Goal: Information Seeking & Learning: Check status

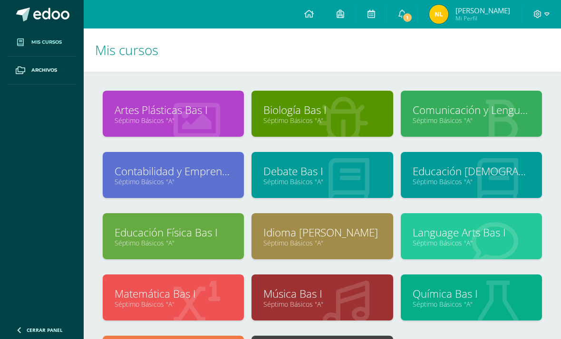
click at [417, 15] on link "1" at bounding box center [402, 14] width 30 height 29
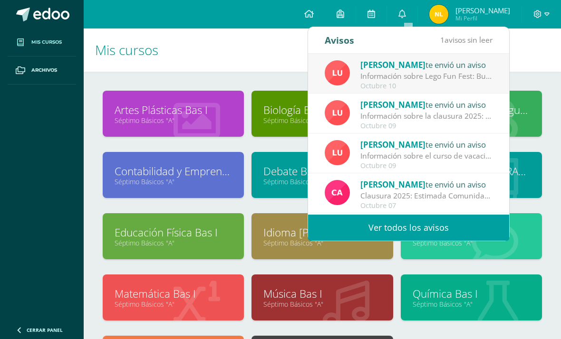
click at [478, 67] on div "[PERSON_NAME] te envió un aviso" at bounding box center [426, 64] width 132 height 12
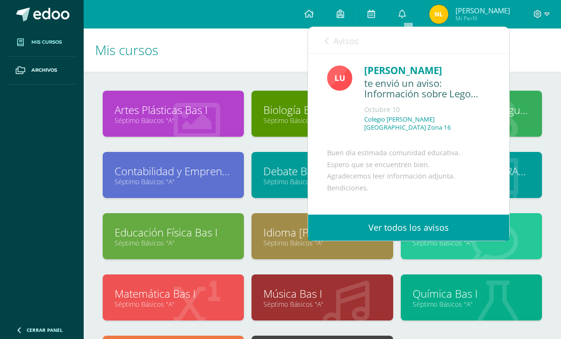
click at [458, 231] on link "Ver todos los avisos" at bounding box center [408, 228] width 201 height 26
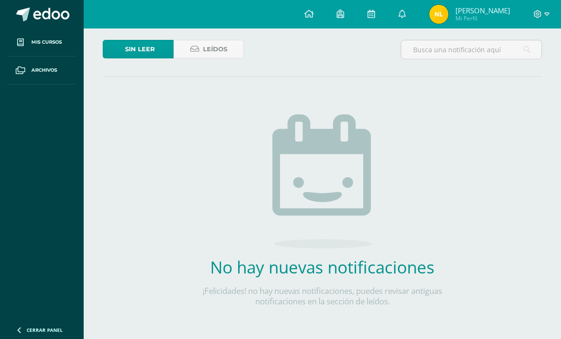
scroll to position [50, 0]
click at [221, 49] on span "Leídos" at bounding box center [215, 50] width 24 height 18
click at [238, 28] on div "Configuración Cerrar sesión [PERSON_NAME] Mi Perfil Avisos 0 avisos sin leer Av…" at bounding box center [322, 14] width 477 height 29
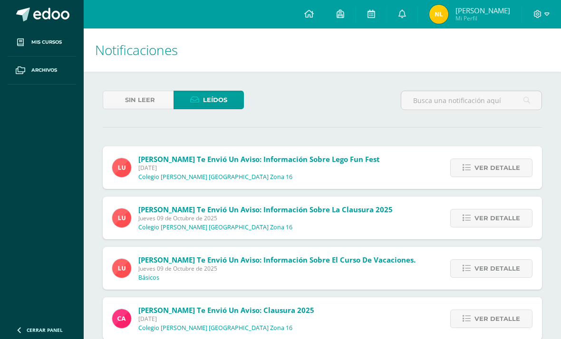
click at [485, 172] on span "Ver detalle" at bounding box center [497, 168] width 46 height 18
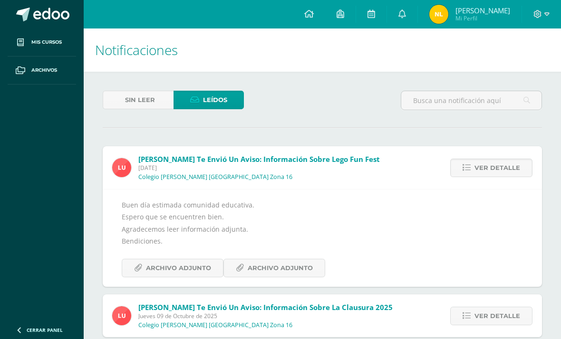
click at [212, 278] on link "Archivo Adjunto" at bounding box center [173, 268] width 102 height 19
